Goal: Find contact information: Find contact information

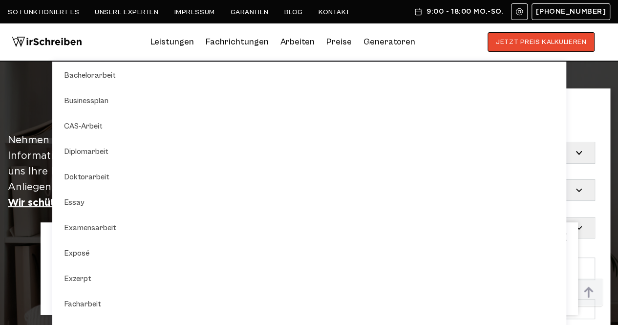
click at [422, 11] on img at bounding box center [418, 12] width 9 height 8
click at [607, 117] on div "**********" at bounding box center [507, 242] width 206 height 308
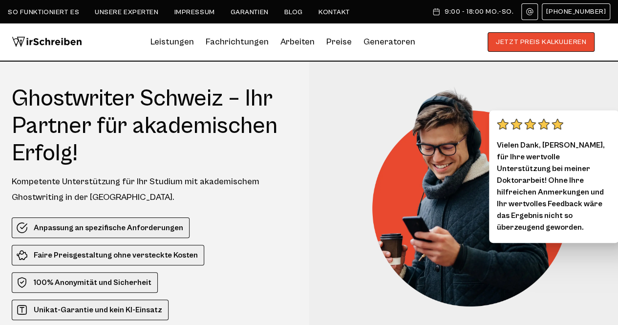
click at [572, 14] on span "[PHONE_NUMBER]" at bounding box center [576, 12] width 60 height 8
click at [329, 13] on link "Kontakt" at bounding box center [334, 12] width 32 height 8
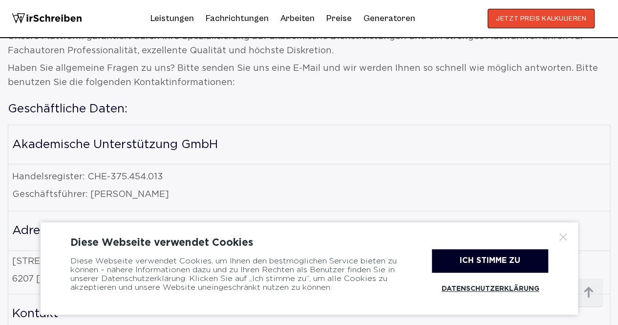
scroll to position [537, 0]
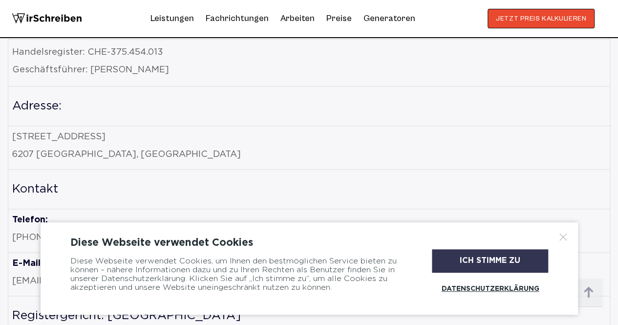
click at [465, 258] on div "Ich stimme zu" at bounding box center [490, 260] width 116 height 23
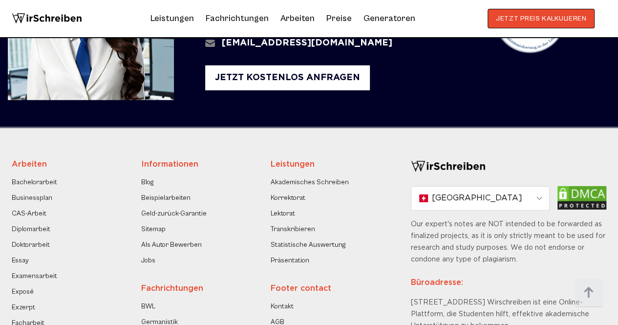
scroll to position [1255, 0]
